Goal: Information Seeking & Learning: Learn about a topic

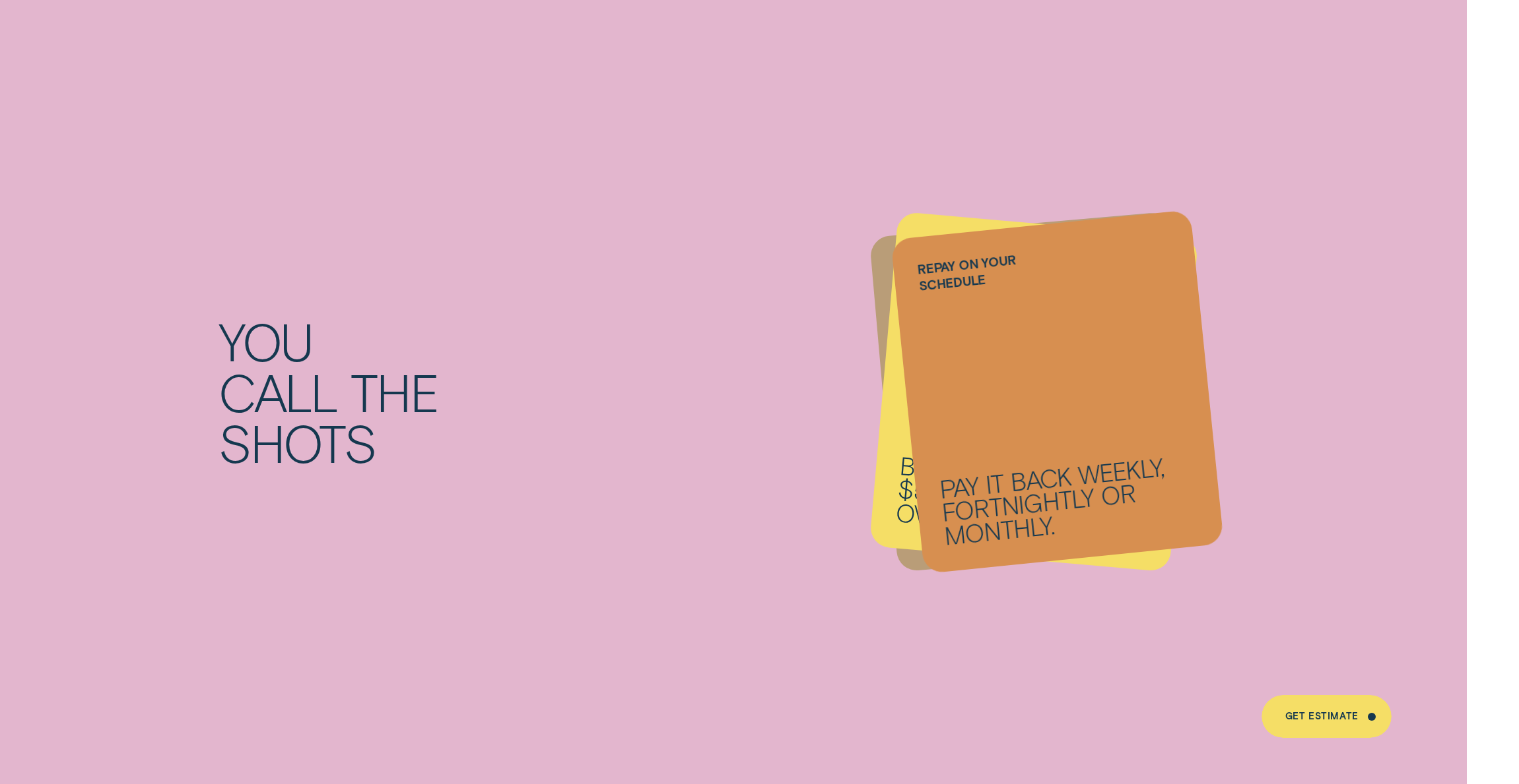
scroll to position [1835, 0]
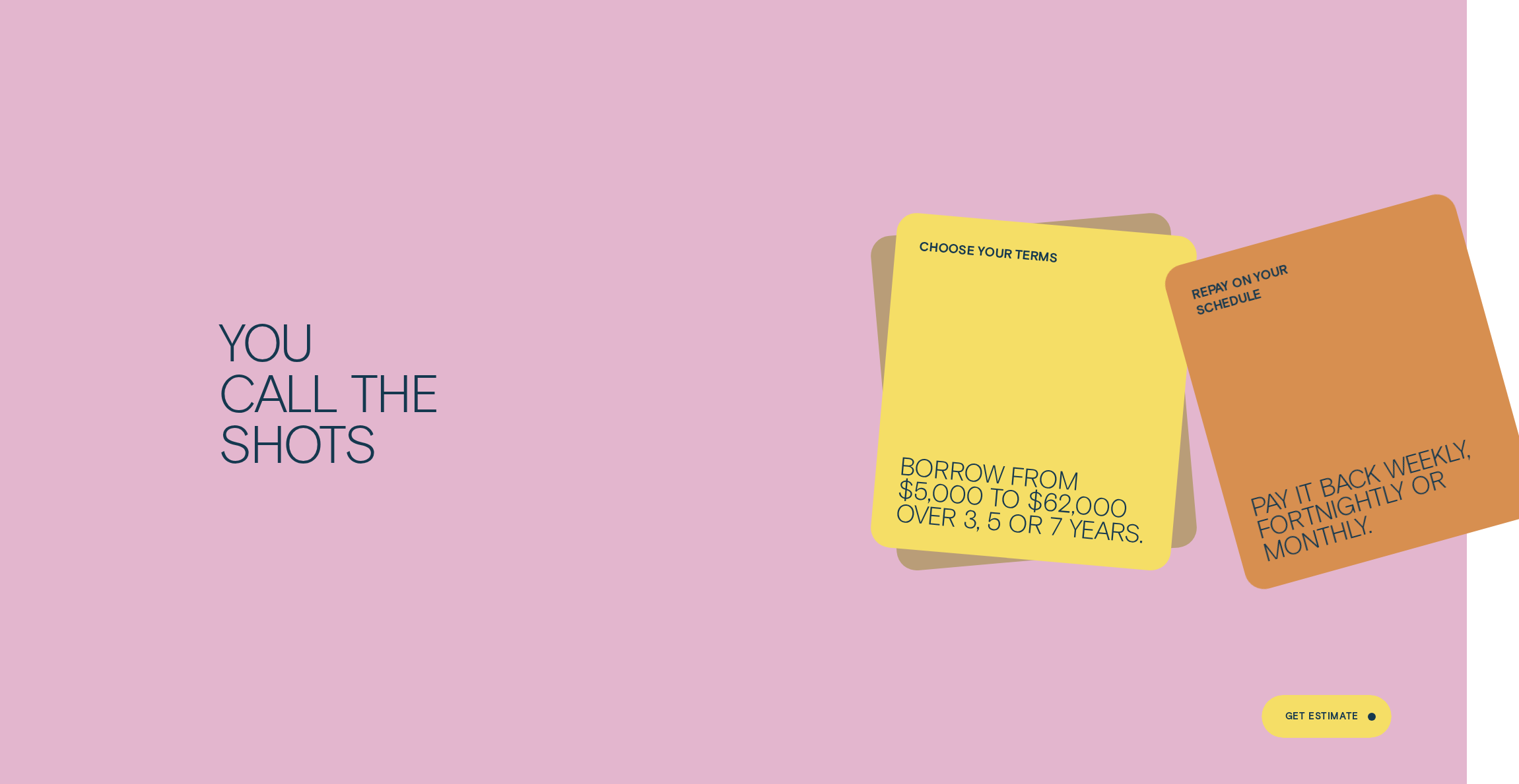
click at [1006, 462] on li "Repay on your schedule Pay it back weekly, fortnightly or monthly." at bounding box center [1033, 392] width 301 height 336
click at [978, 395] on li "Repay on your schedule Pay it back weekly, fortnightly or monthly." at bounding box center [1033, 392] width 301 height 336
click at [885, 321] on li "Repay on your schedule Pay it back weekly, fortnightly or monthly." at bounding box center [1033, 392] width 301 height 336
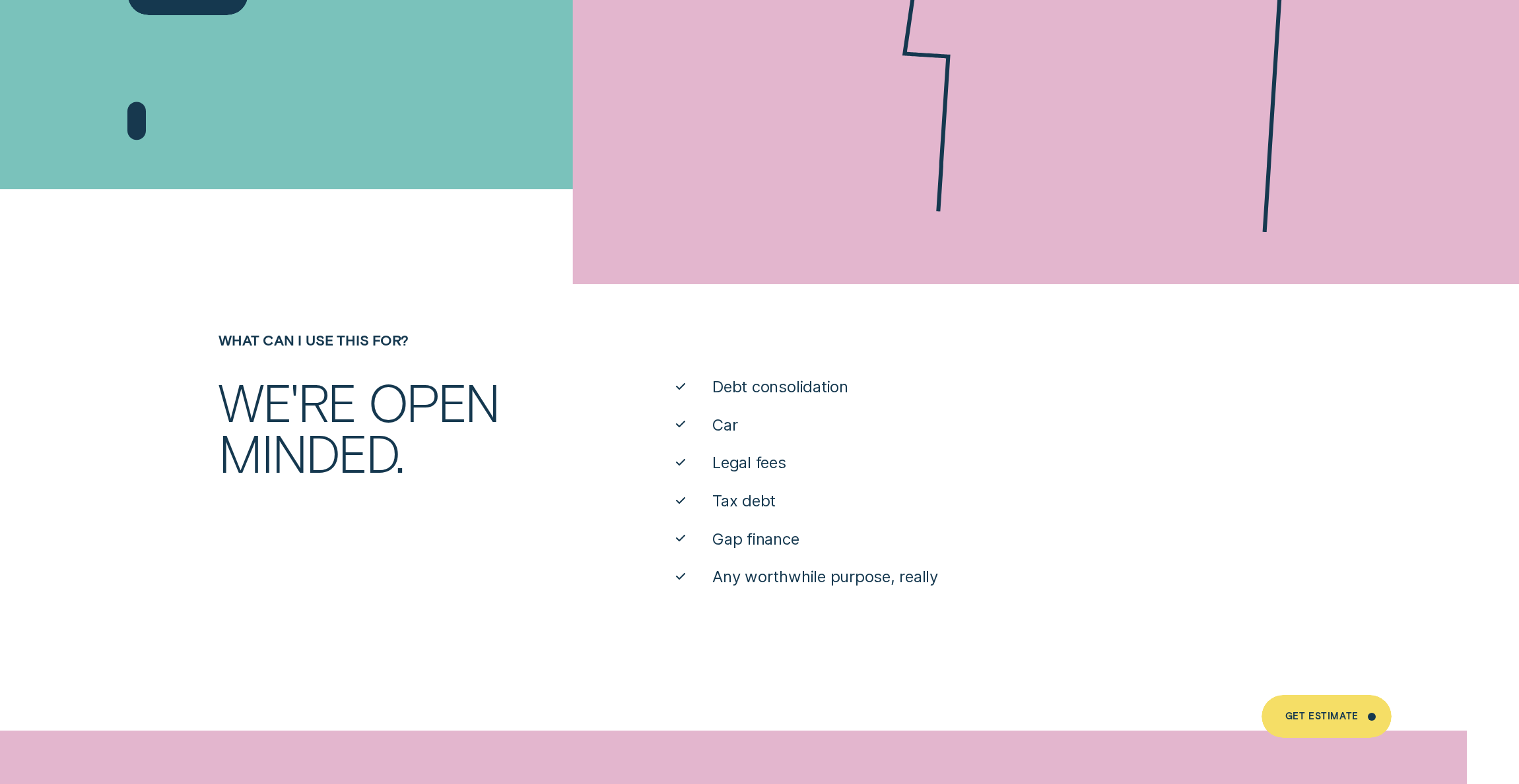
click at [331, 376] on div "We're open minded." at bounding box center [393, 427] width 366 height 102
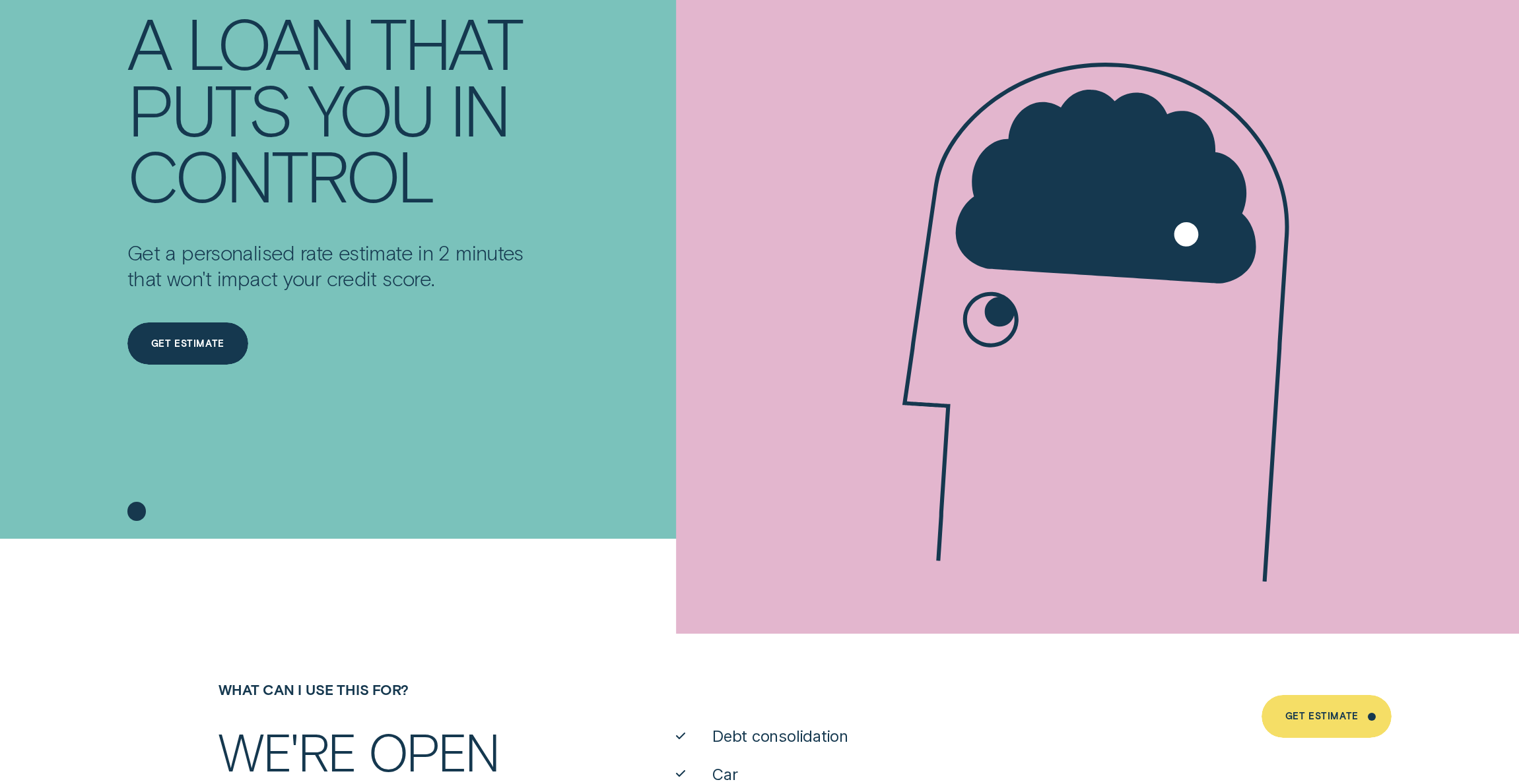
scroll to position [0, 0]
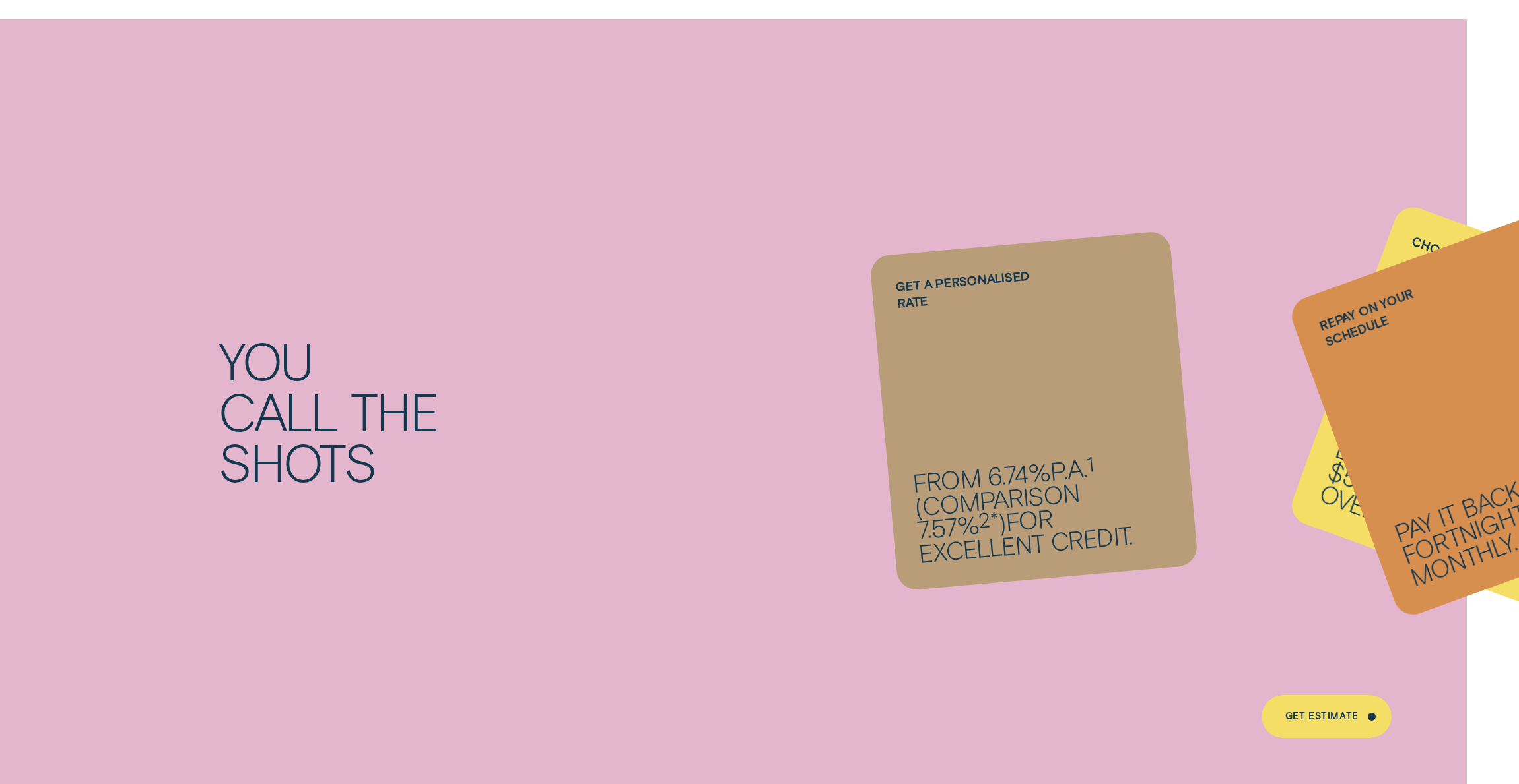
drag, startPoint x: 975, startPoint y: 351, endPoint x: 888, endPoint y: 476, distance: 152.3
click at [974, 351] on li "Repay on your schedule Pay it back weekly, fortnightly or monthly." at bounding box center [1033, 411] width 301 height 336
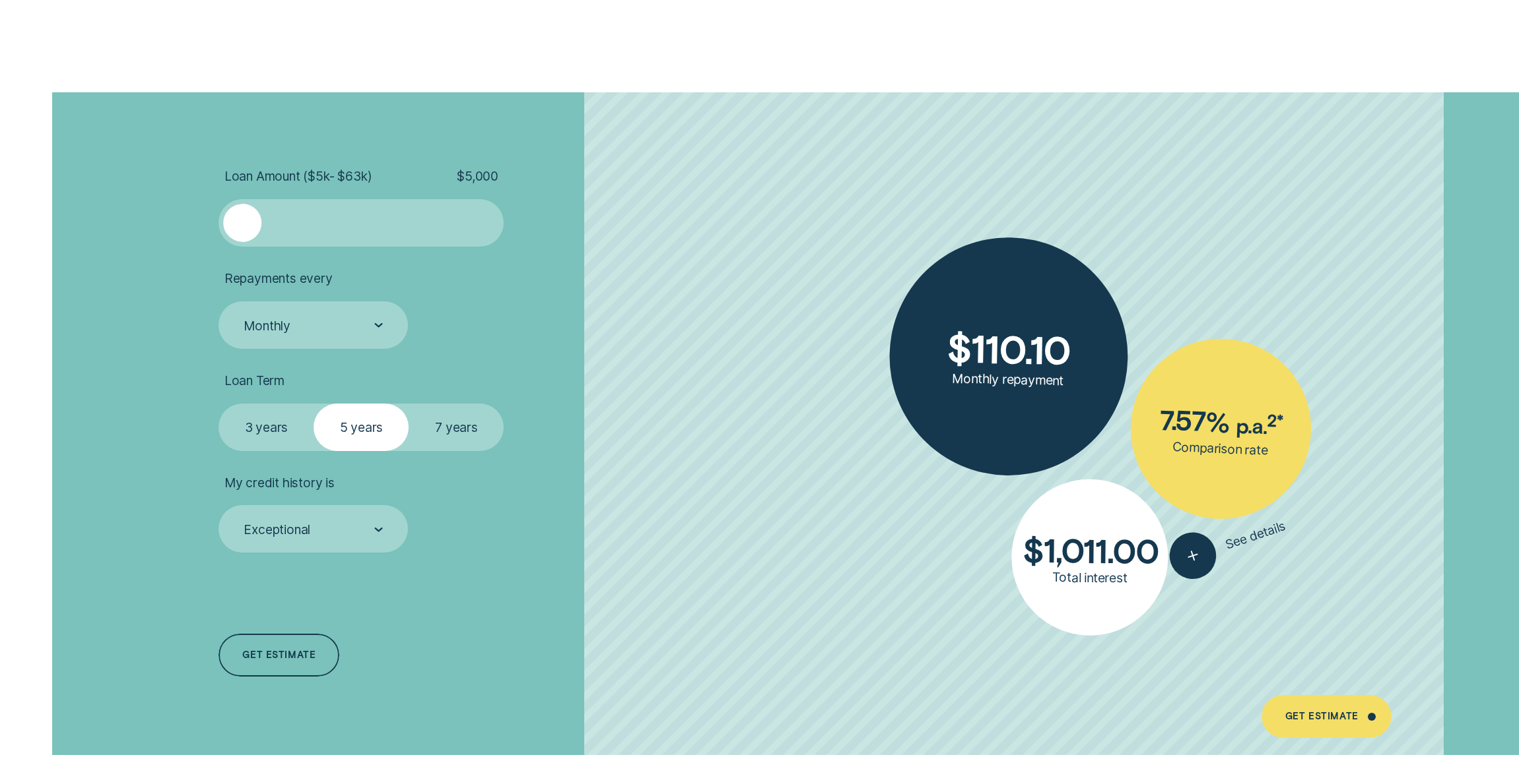
scroll to position [3515, 0]
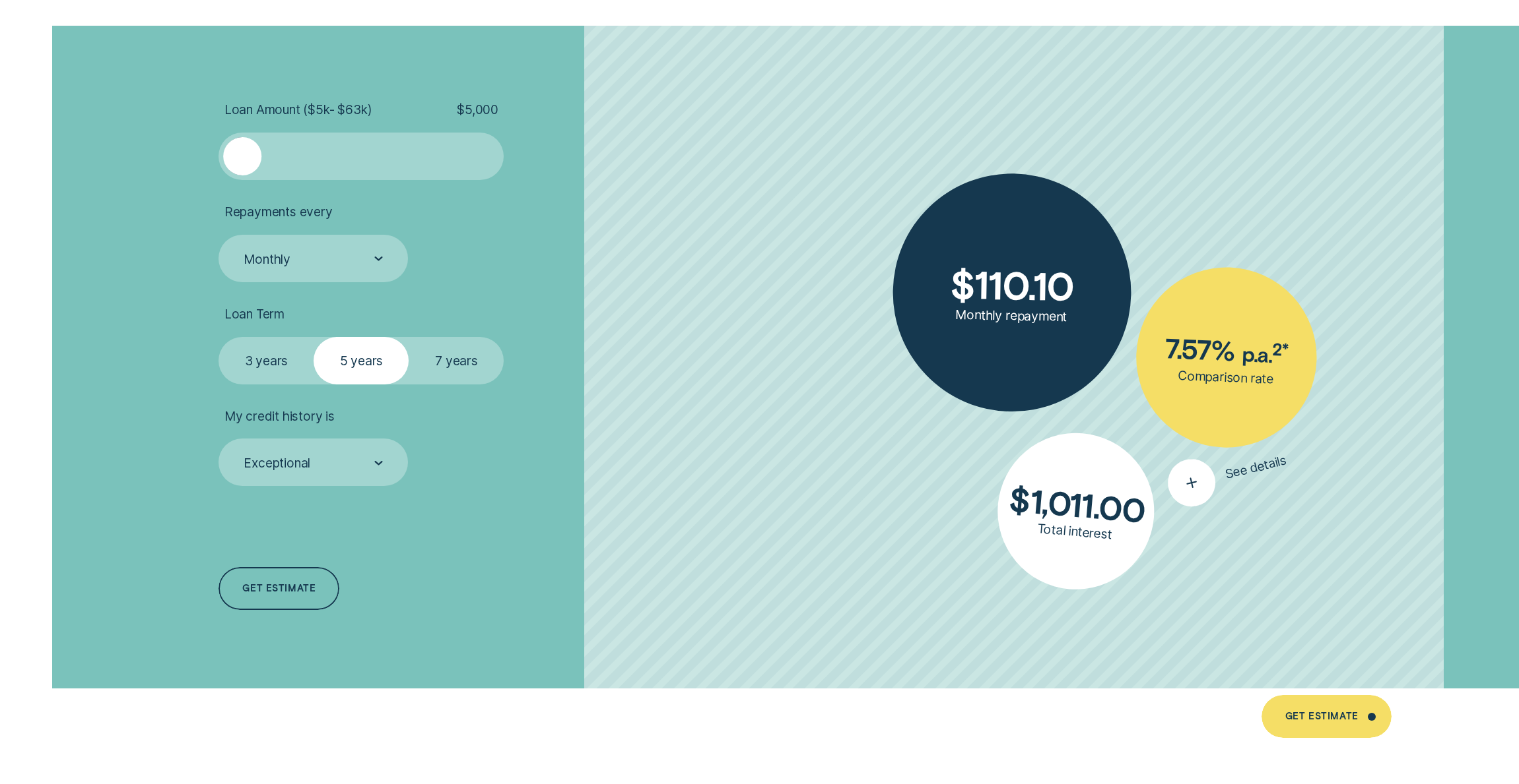
click at [1209, 495] on div "button" at bounding box center [1192, 483] width 58 height 58
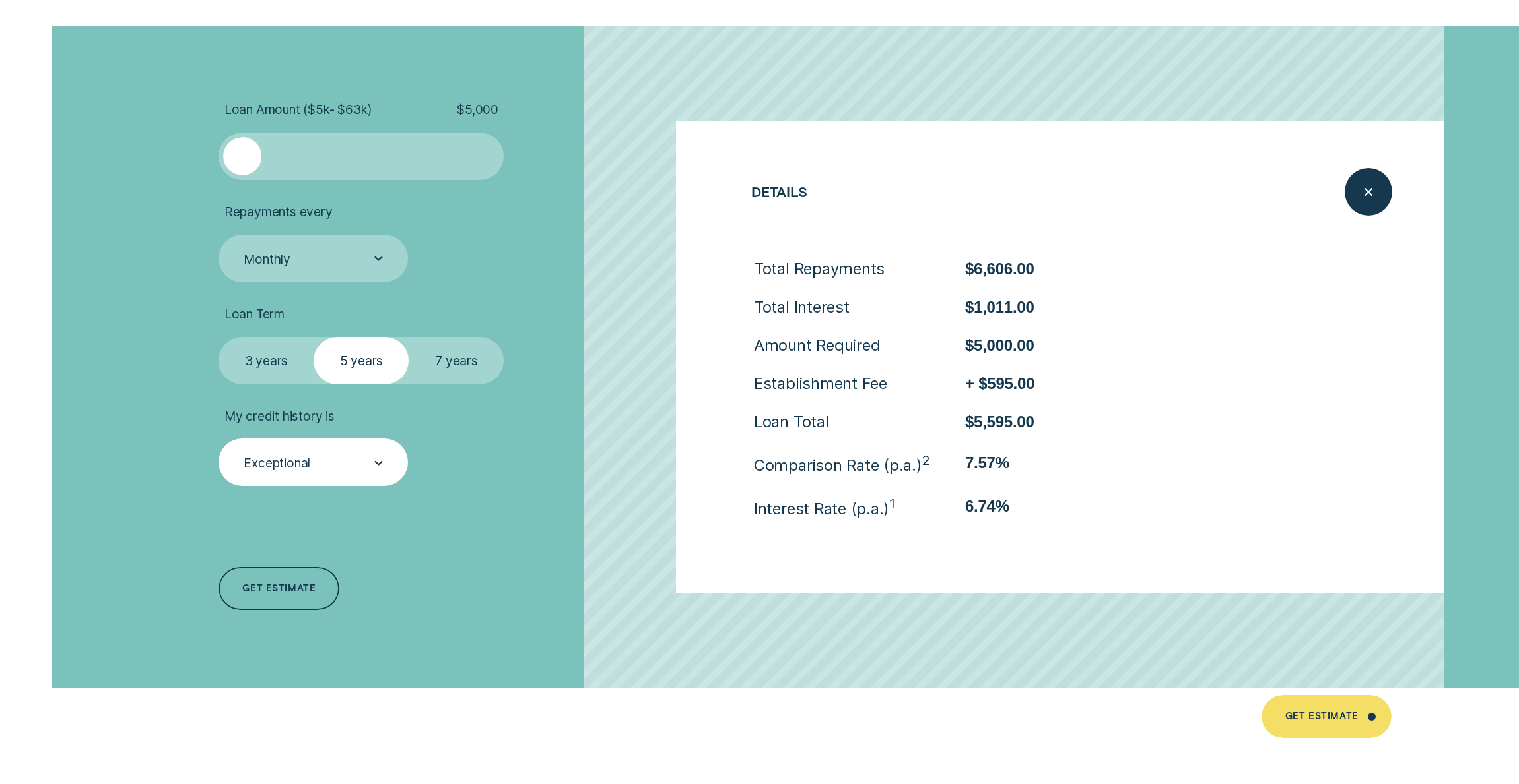
click at [373, 468] on div "Exceptional" at bounding box center [312, 463] width 141 height 17
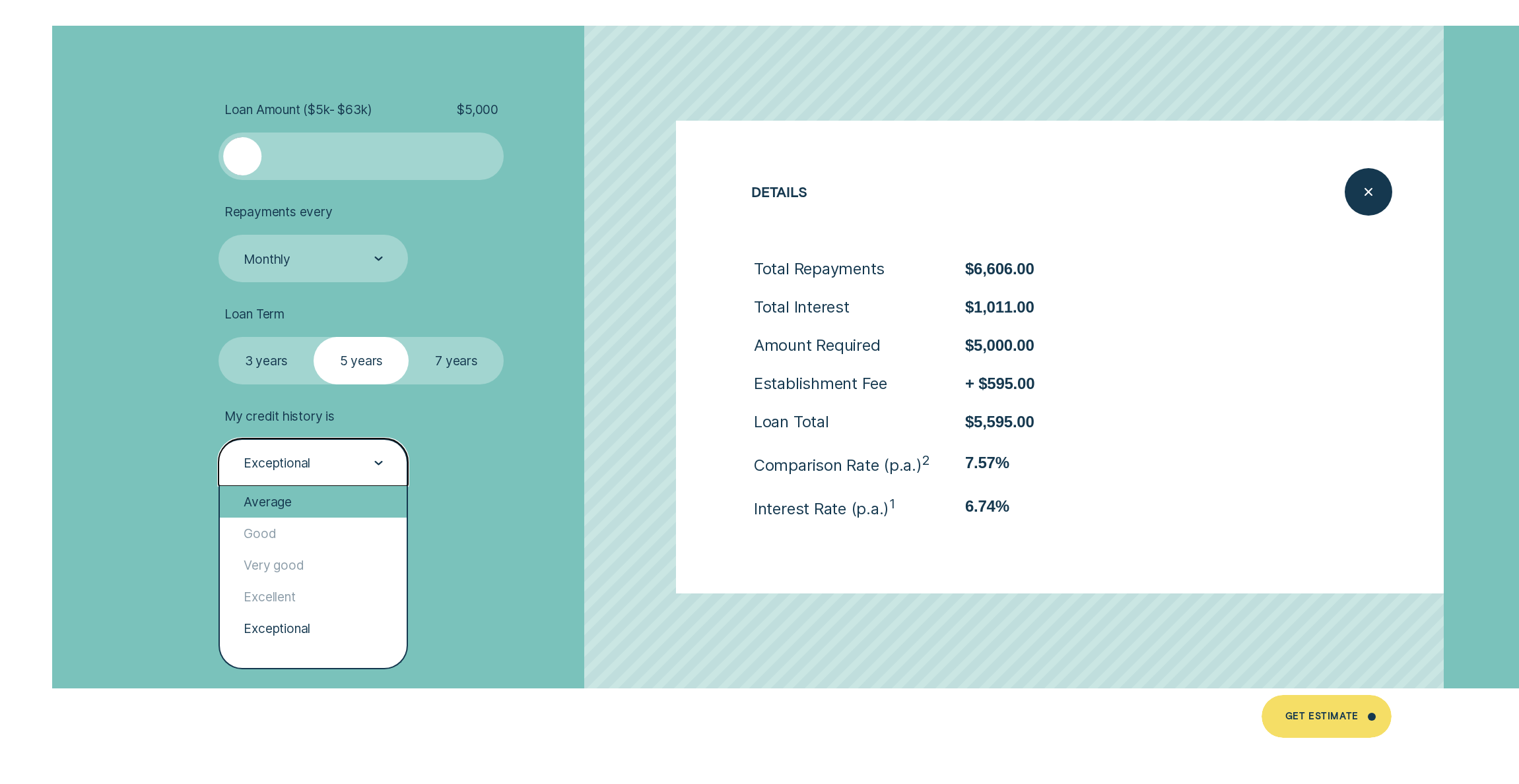
click at [337, 506] on div "Average" at bounding box center [313, 502] width 187 height 32
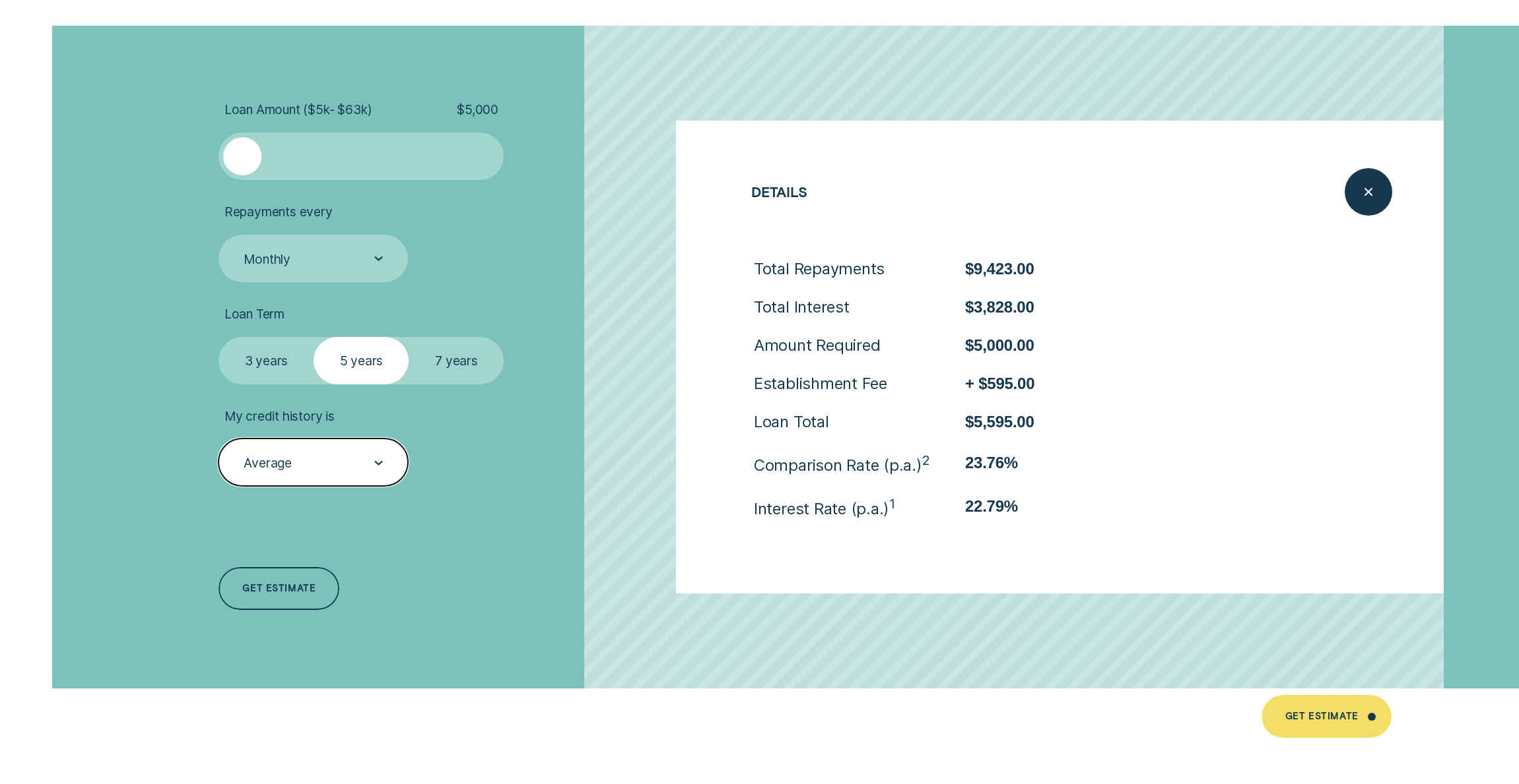
click at [339, 447] on div "Average" at bounding box center [313, 462] width 189 height 48
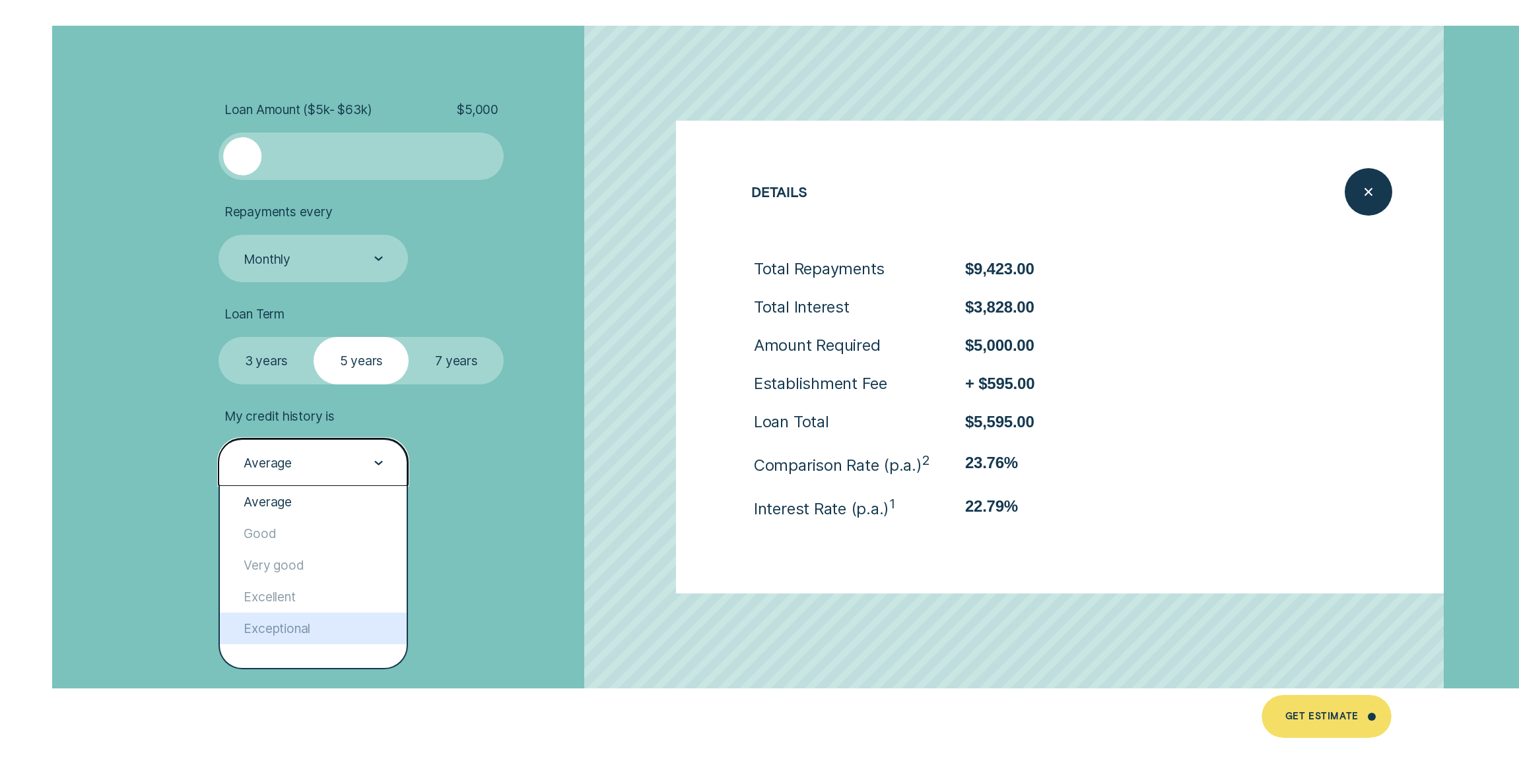
click at [336, 620] on div "Exceptional" at bounding box center [313, 629] width 187 height 32
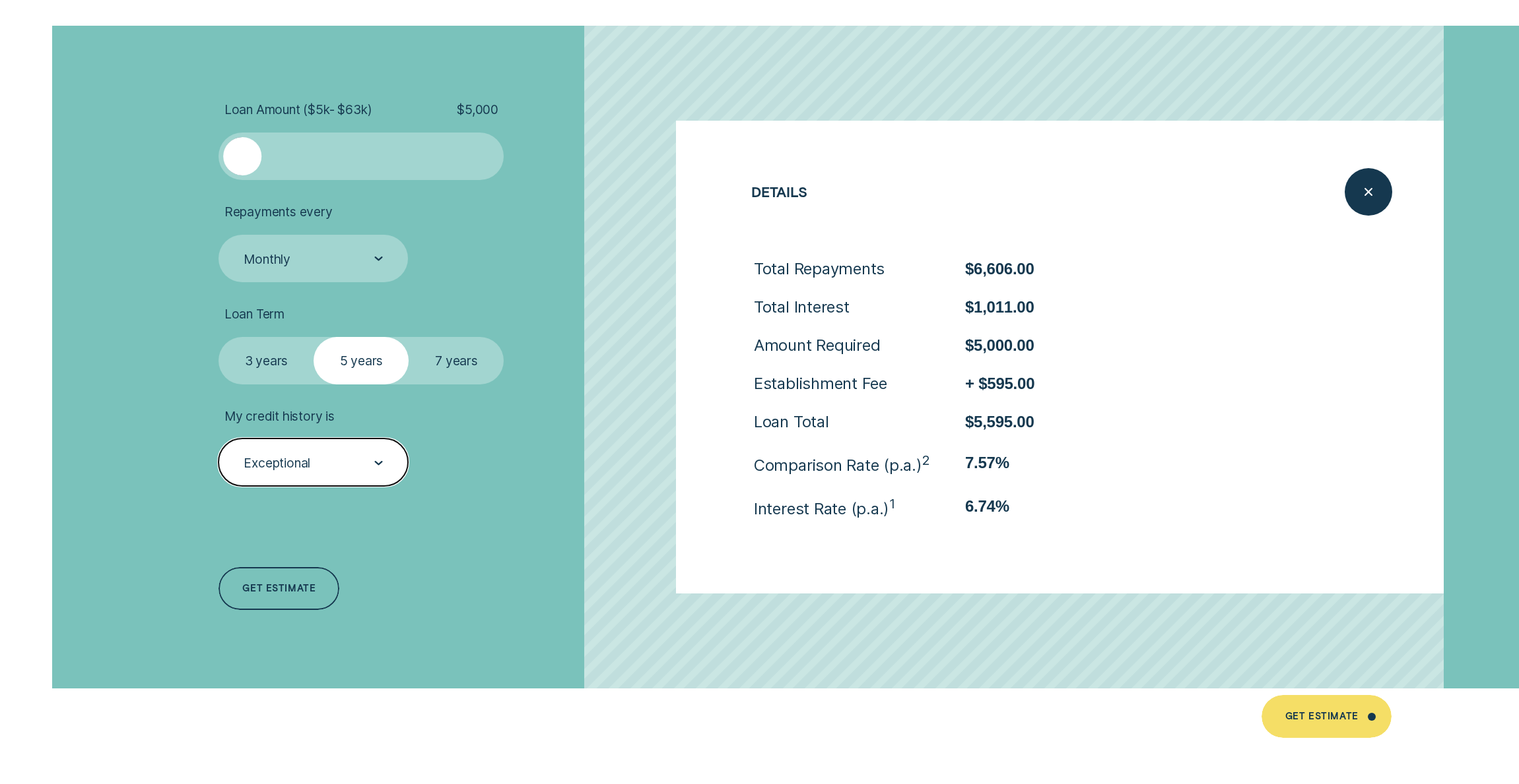
click at [361, 467] on div "Exceptional" at bounding box center [312, 463] width 141 height 17
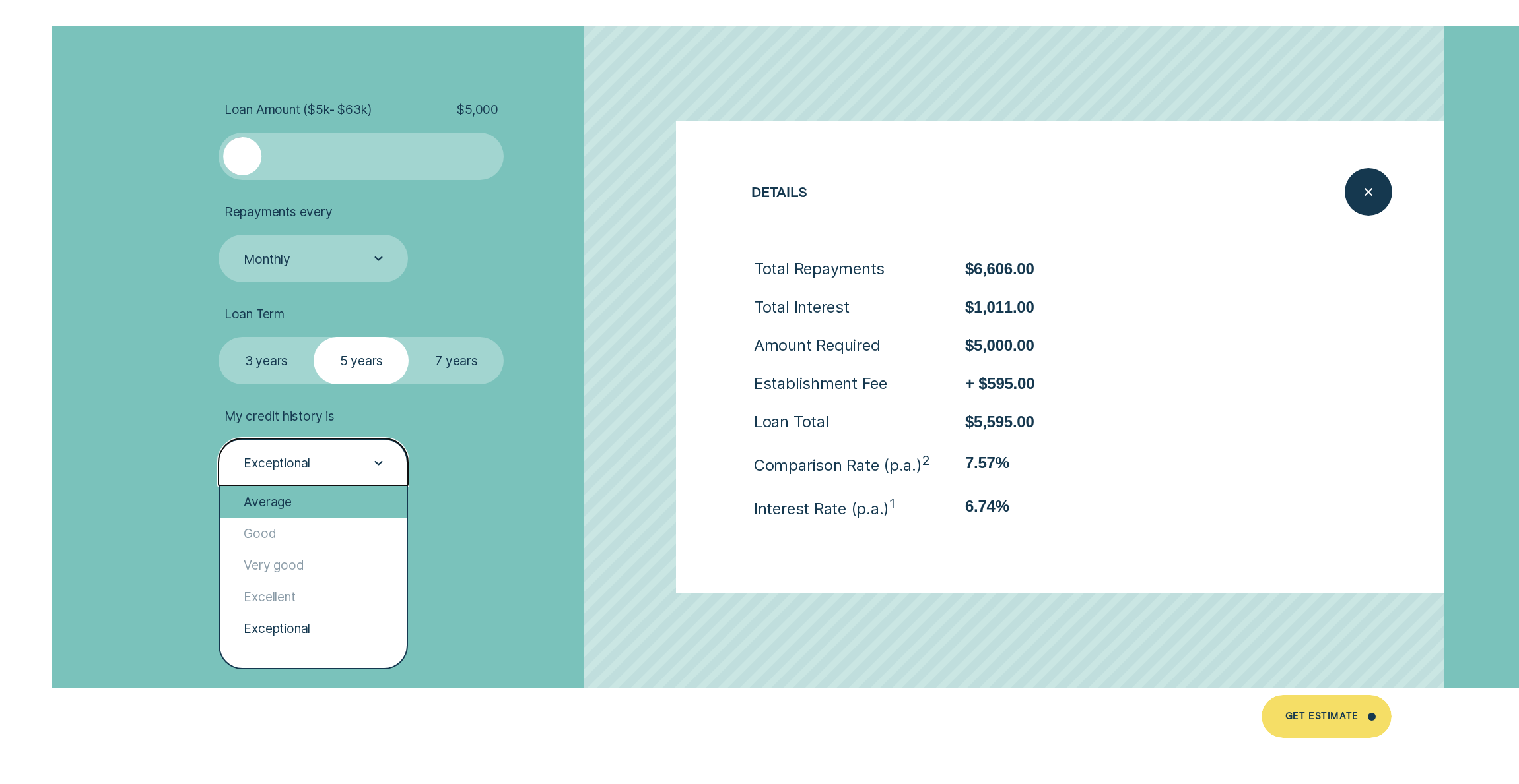
click at [314, 506] on div "Average" at bounding box center [313, 502] width 187 height 32
